Goal: Task Accomplishment & Management: Use online tool/utility

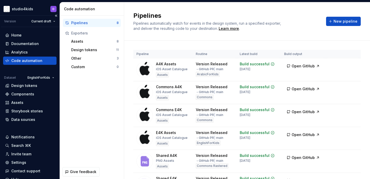
click at [8, 61] on icon at bounding box center [7, 61] width 4 height 4
click at [17, 86] on div "Design tokens" at bounding box center [24, 85] width 26 height 5
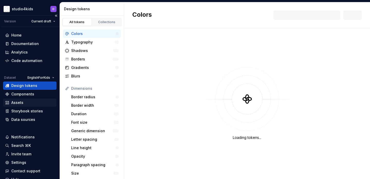
click at [18, 101] on div "Assets" at bounding box center [17, 102] width 12 height 5
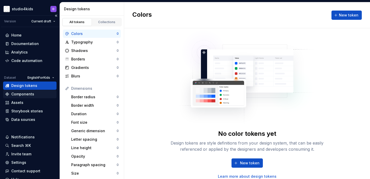
click at [25, 91] on div "Components" at bounding box center [29, 94] width 53 height 8
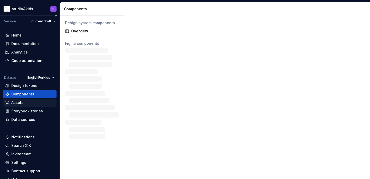
click at [28, 99] on div "Assets" at bounding box center [29, 102] width 53 height 8
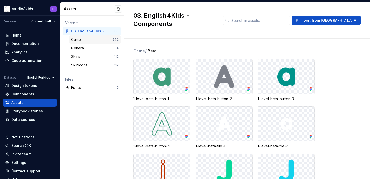
click at [81, 43] on div "Game 572" at bounding box center [95, 39] width 52 height 8
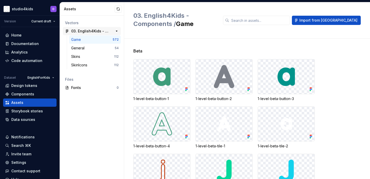
click at [103, 30] on div "03. English4Kids - Components" at bounding box center [90, 31] width 38 height 5
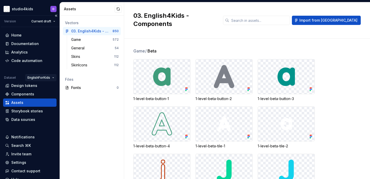
click at [40, 80] on html "studio4kids D Version Current draft Home Documentation Analytics Code automatio…" at bounding box center [185, 89] width 370 height 179
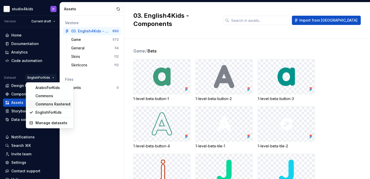
click at [55, 103] on div "Commons Rastered" at bounding box center [52, 103] width 35 height 5
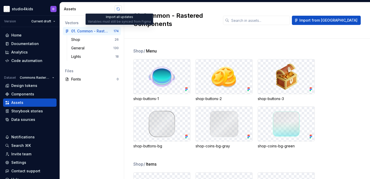
click at [119, 8] on button "button" at bounding box center [118, 8] width 7 height 7
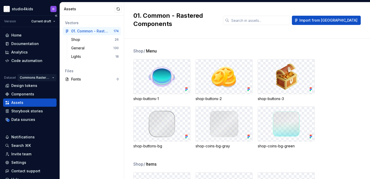
click at [46, 76] on html "studio4kids D Version Current draft Home Documentation Analytics Code automatio…" at bounding box center [185, 89] width 370 height 179
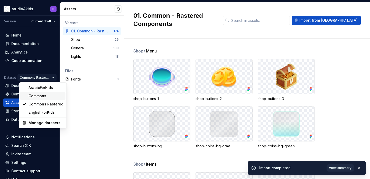
click at [49, 93] on div "Commons" at bounding box center [46, 95] width 35 height 5
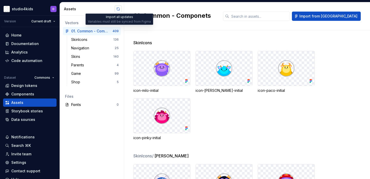
click at [116, 7] on button "button" at bounding box center [118, 8] width 7 height 7
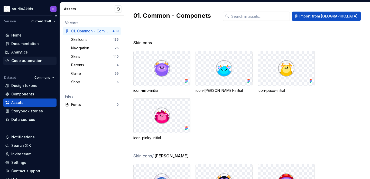
click at [42, 59] on div "Code automation" at bounding box center [29, 60] width 49 height 5
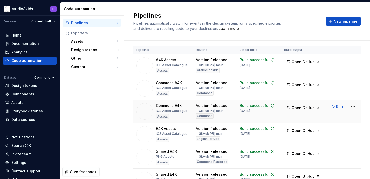
scroll to position [5, 0]
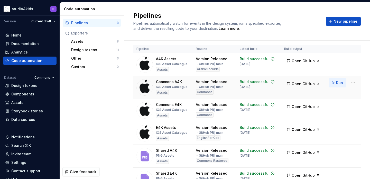
click at [338, 83] on span "Run" at bounding box center [339, 82] width 7 height 5
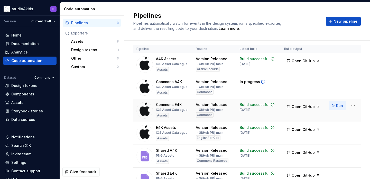
scroll to position [11, 0]
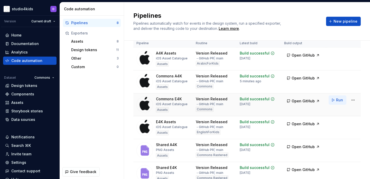
click at [341, 98] on span "Run" at bounding box center [339, 99] width 7 height 5
click at [303, 80] on span "Open GitHub" at bounding box center [303, 78] width 23 height 5
click at [299, 102] on span "Open GitHub" at bounding box center [303, 100] width 23 height 5
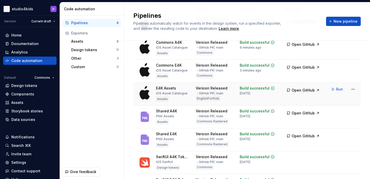
scroll to position [82, 0]
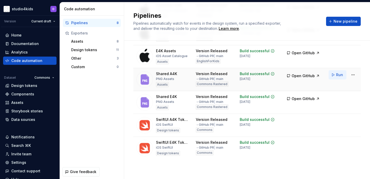
click at [336, 74] on button "Run" at bounding box center [338, 74] width 18 height 9
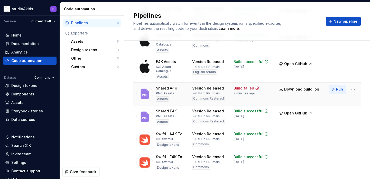
click at [339, 87] on span "Run" at bounding box center [339, 89] width 7 height 5
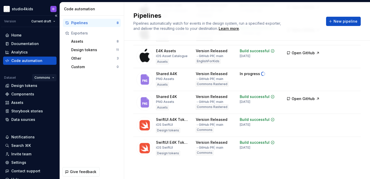
click at [45, 78] on html "studio4kids D Version Current draft Home Documentation Analytics Code automatio…" at bounding box center [185, 89] width 370 height 179
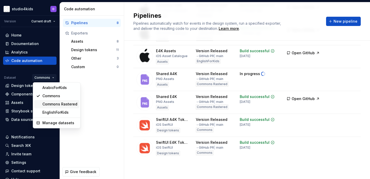
click at [49, 101] on div "Commons Rastered" at bounding box center [59, 103] width 35 height 5
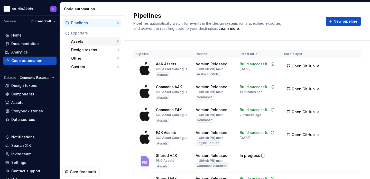
click at [81, 43] on div "Assets" at bounding box center [93, 41] width 45 height 5
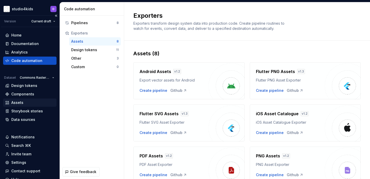
click at [23, 104] on div "Assets" at bounding box center [29, 102] width 49 height 5
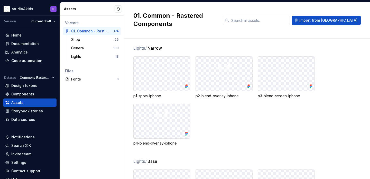
scroll to position [3164, 0]
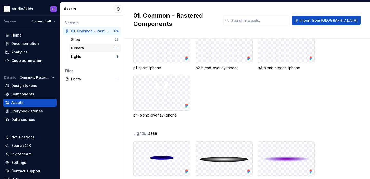
click at [80, 45] on div "General" at bounding box center [78, 47] width 15 height 5
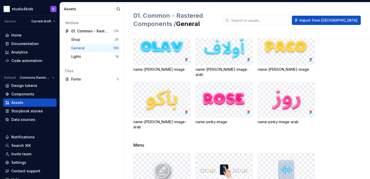
scroll to position [255, 0]
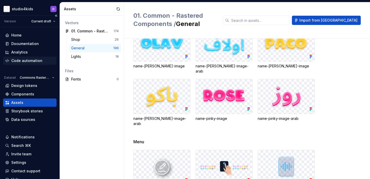
click at [19, 58] on div "Code automation" at bounding box center [29, 61] width 53 height 8
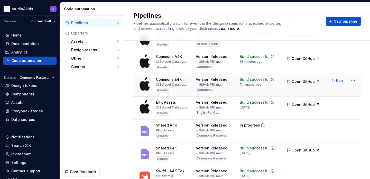
scroll to position [73, 0]
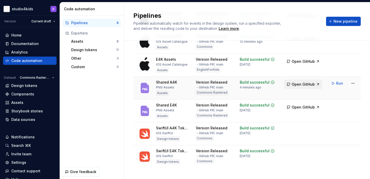
click at [302, 85] on span "Open GitHub" at bounding box center [303, 84] width 23 height 5
click at [338, 107] on span "Run" at bounding box center [339, 106] width 7 height 5
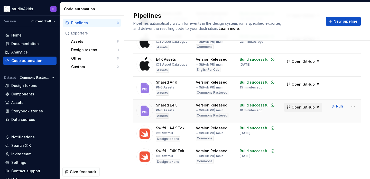
click at [301, 106] on span "Open GitHub" at bounding box center [303, 107] width 23 height 5
